Goal: Subscribe to service/newsletter

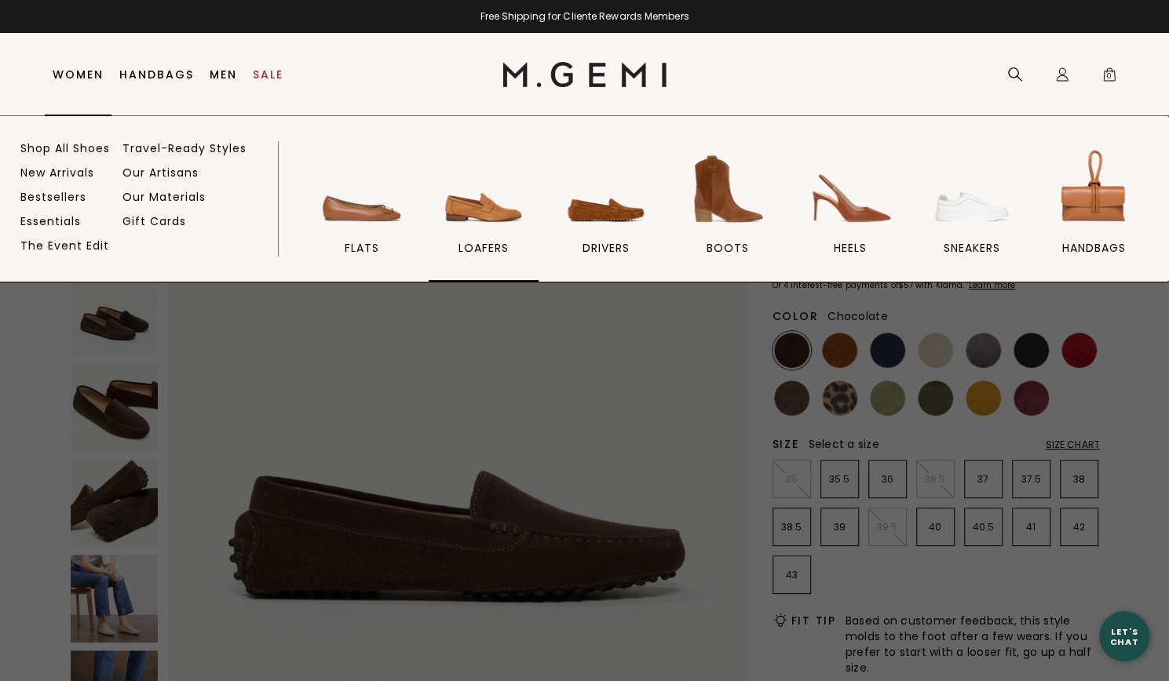
click at [488, 232] on img at bounding box center [484, 189] width 88 height 88
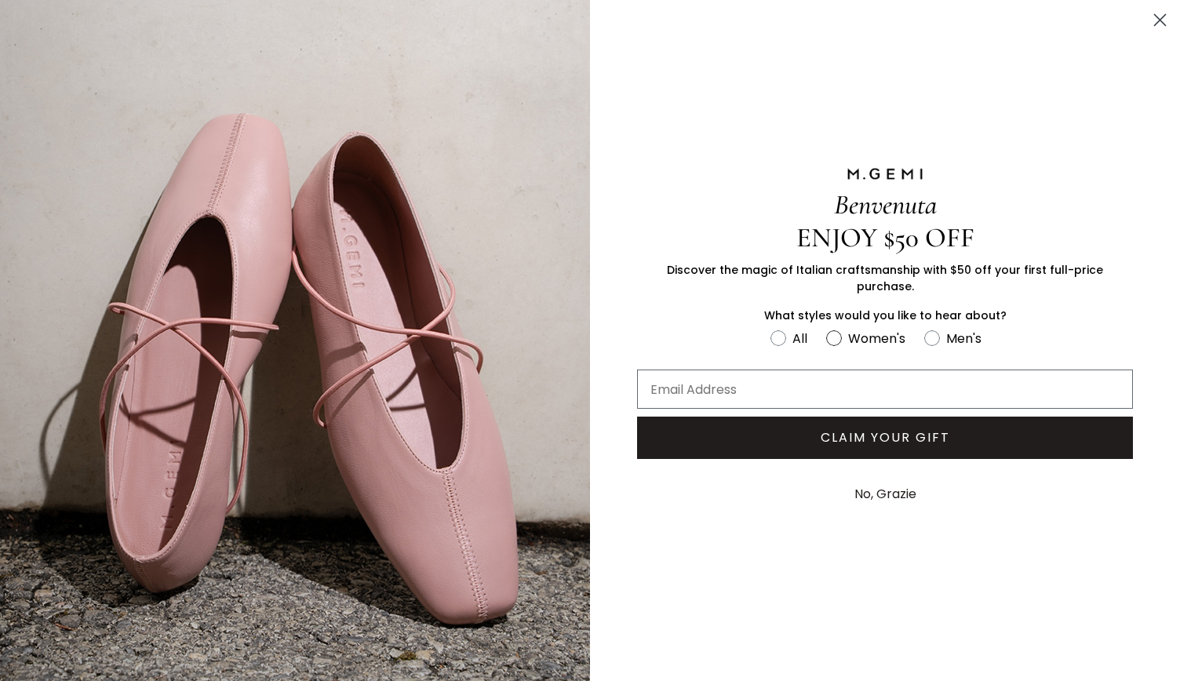
click at [837, 330] on circle "FULLSCREEN Form" at bounding box center [833, 337] width 15 height 15
click at [771, 328] on input "Women's" at bounding box center [770, 327] width 1 height 1
radio input "true"
click at [826, 370] on input "Email Address" at bounding box center [885, 389] width 496 height 39
type input "smitham10@gmail.com"
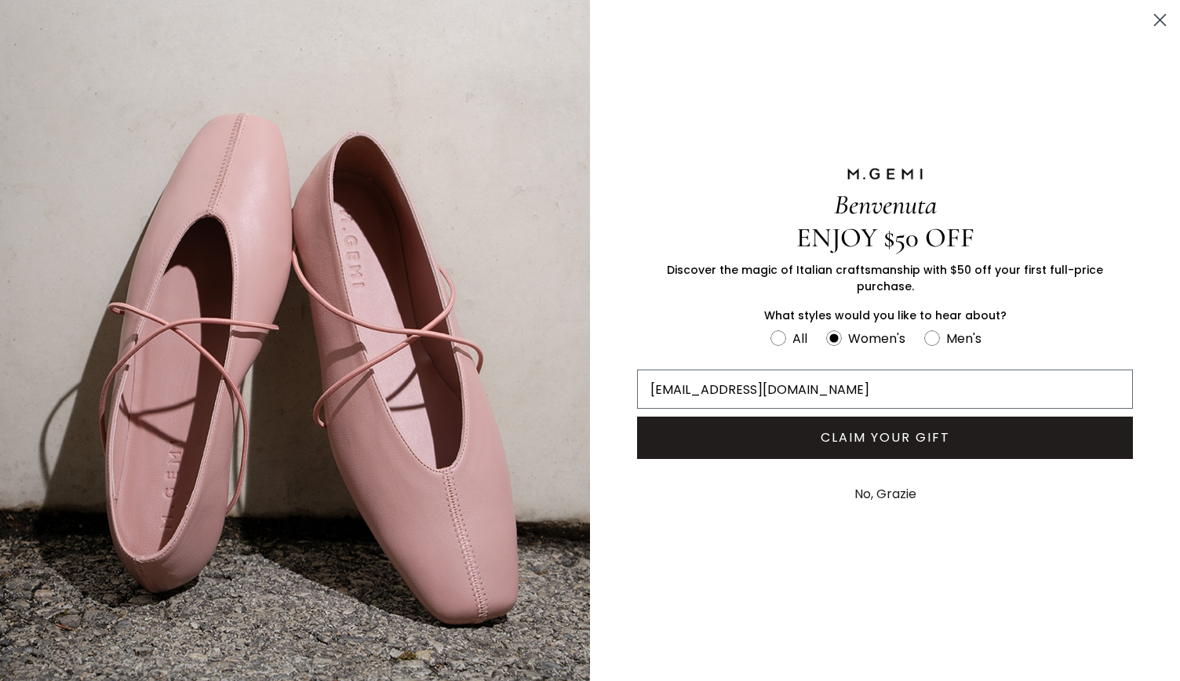
click at [823, 444] on button "CLAIM YOUR GIFT" at bounding box center [885, 438] width 496 height 42
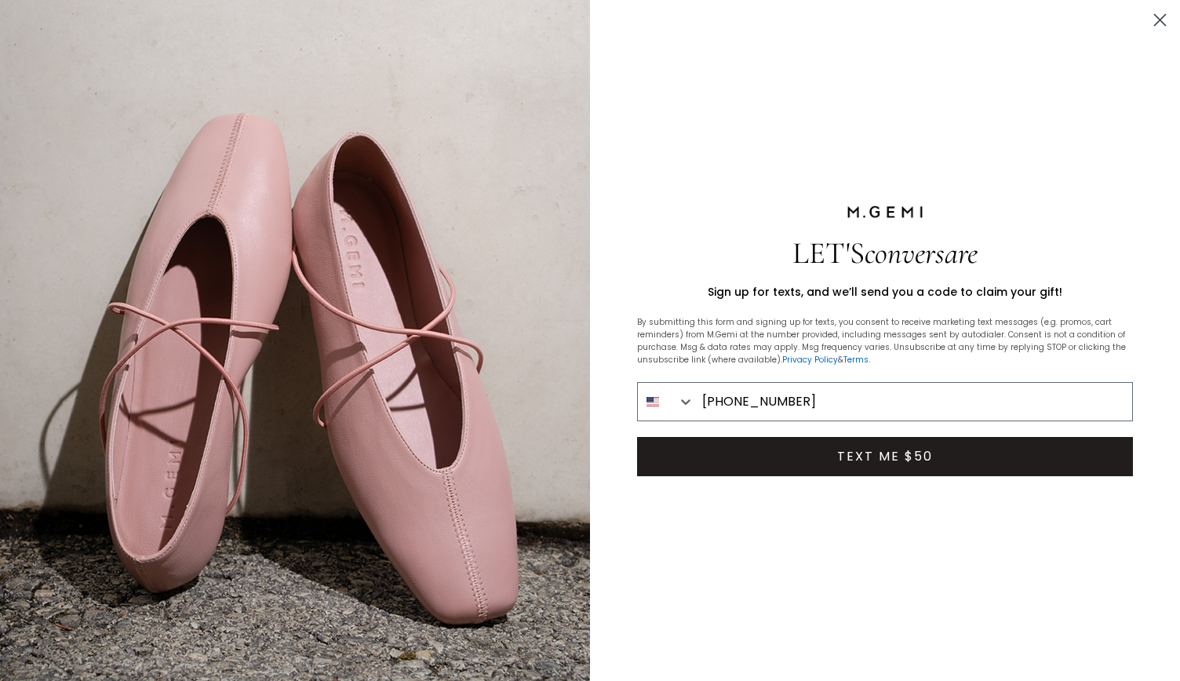
type input "201-841-1430"
click at [821, 451] on button "TEXT ME $50" at bounding box center [885, 456] width 496 height 39
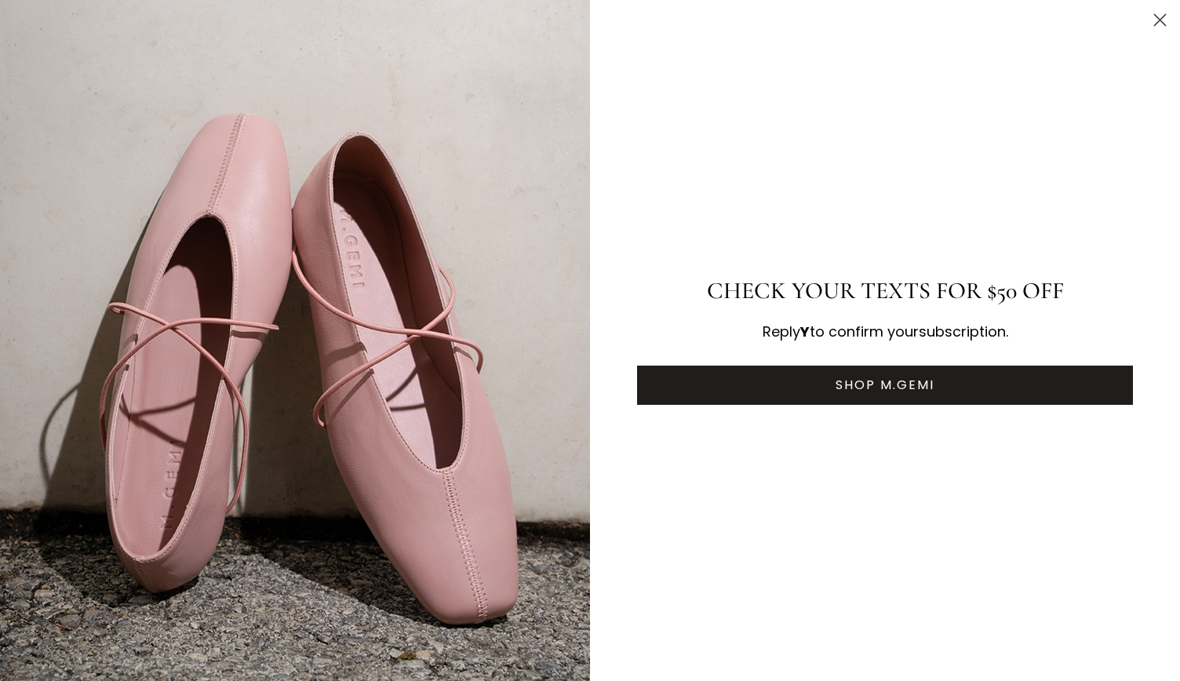
click at [900, 396] on button "SHOP M.GEMI" at bounding box center [885, 385] width 496 height 39
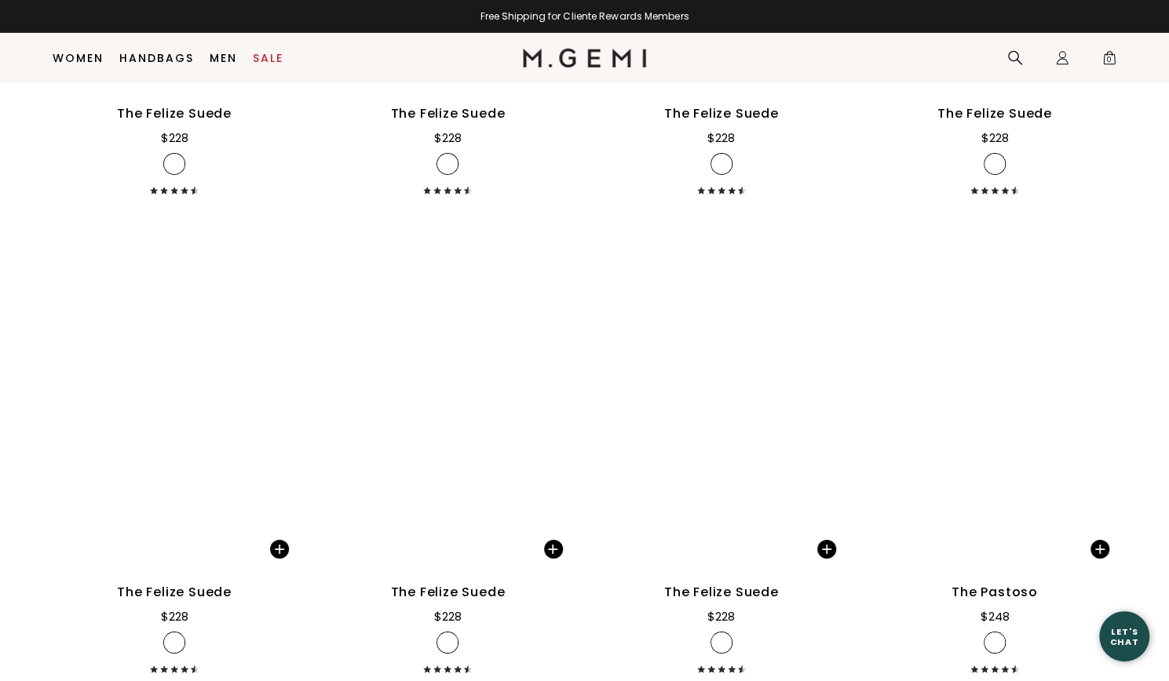
scroll to position [2979, 0]
